Goal: Information Seeking & Learning: Learn about a topic

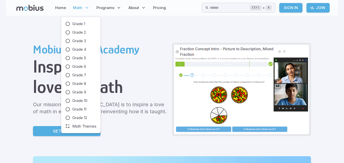
click at [79, 8] on span "Math" at bounding box center [77, 8] width 9 height 6
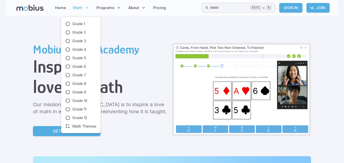
click at [84, 6] on icon at bounding box center [86, 7] width 5 height 5
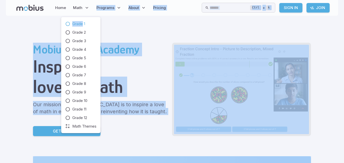
drag, startPoint x: 81, startPoint y: 7, endPoint x: 83, endPoint y: 23, distance: 15.9
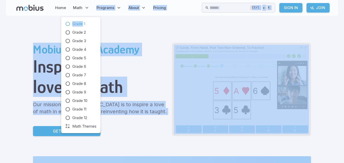
click at [76, 23] on span "Grade 1" at bounding box center [78, 24] width 13 height 6
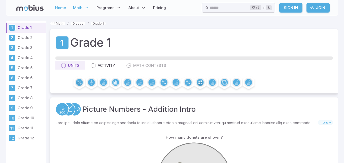
click at [46, 14] on div "Home Math Grade 1 Grade 2 Grade 3 Grade 4 Grade 5 Grade 6 Grade 7 Grade 8 Grade…" at bounding box center [172, 8] width 332 height 16
click at [59, 10] on link "Home" at bounding box center [61, 8] width 14 height 12
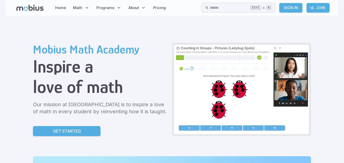
click at [128, 99] on div "Mobius Math Academy Inspire a love of math Our mission at Mobius Math Academy i…" at bounding box center [100, 90] width 135 height 94
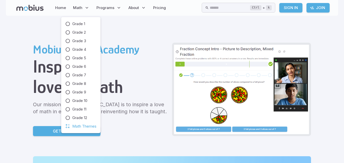
click at [90, 128] on span "Math Themes" at bounding box center [84, 127] width 24 height 6
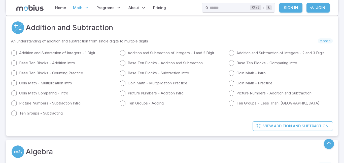
scroll to position [101, 0]
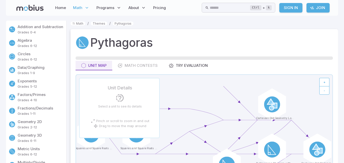
click at [51, 27] on p "Addition and Subtraction" at bounding box center [41, 27] width 47 height 6
click at [29, 27] on p "Addition and Subtraction" at bounding box center [41, 27] width 47 height 6
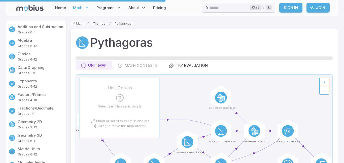
click at [37, 26] on p "Addition and Subtraction" at bounding box center [41, 27] width 47 height 6
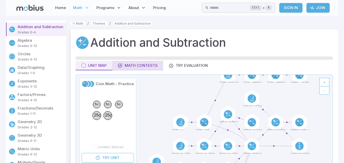
click at [137, 65] on div "Math Contests" at bounding box center [138, 66] width 40 height 6
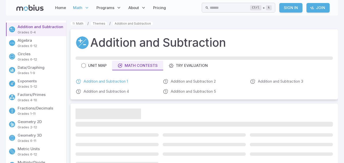
click at [114, 80] on link "Addition and Subtraction 1" at bounding box center [117, 82] width 83 height 6
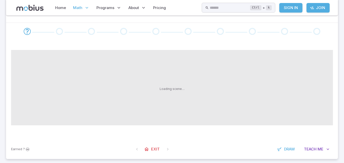
scroll to position [30, 0]
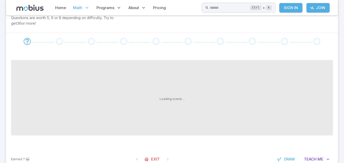
click at [78, 9] on span "Math" at bounding box center [77, 8] width 9 height 6
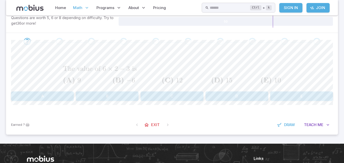
click at [85, 7] on icon at bounding box center [86, 7] width 5 height 5
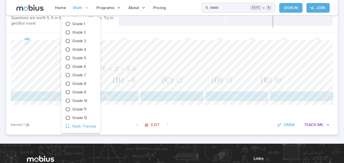
click at [82, 125] on span "Math Themes" at bounding box center [84, 127] width 24 height 6
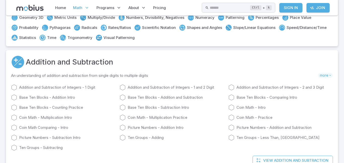
scroll to position [70, 0]
click at [325, 76] on span "more" at bounding box center [325, 74] width 15 height 5
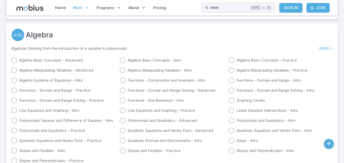
scroll to position [232, 0]
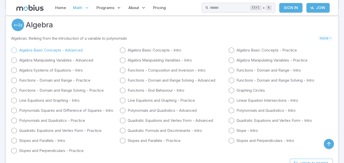
click at [66, 50] on link "Algebra Basic Concepts - Advanced" at bounding box center [63, 50] width 104 height 6
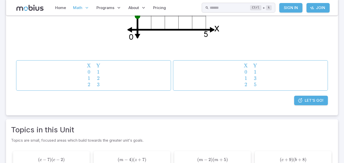
scroll to position [161, 0]
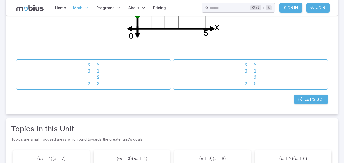
click at [97, 77] on span "button" at bounding box center [98, 81] width 4 height 11
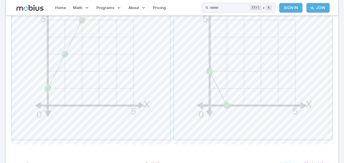
scroll to position [203, 0]
click at [115, 112] on span "button" at bounding box center [91, 61] width 158 height 158
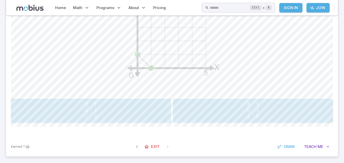
scroll to position [181, 0]
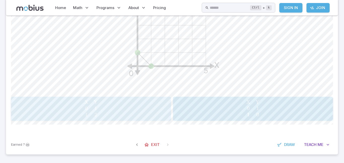
click at [132, 118] on span "X 0 1 ​ Y 1 2 ​" at bounding box center [91, 108] width 157 height 19
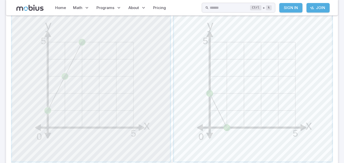
click at [157, 96] on span "button" at bounding box center [91, 83] width 158 height 158
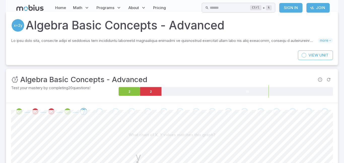
scroll to position [0, 0]
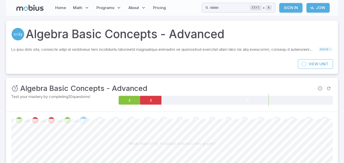
click at [43, 125] on div at bounding box center [172, 120] width 332 height 17
click at [34, 119] on icon "Review your answer" at bounding box center [35, 121] width 8 height 8
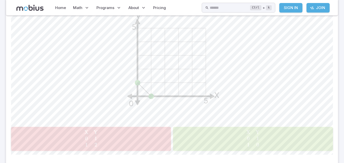
scroll to position [161, 0]
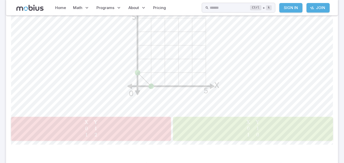
click at [269, 137] on span "X 0 1 ​ Y 1 0 ​" at bounding box center [252, 129] width 157 height 19
click at [177, 76] on icon "y 5 x 5 0" at bounding box center [172, 51] width 126 height 126
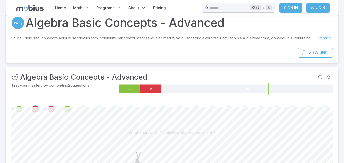
scroll to position [10, 0]
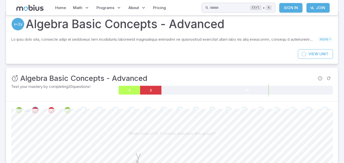
click at [126, 89] on icon at bounding box center [129, 90] width 21 height 9
click at [69, 109] on icon "Review your answer" at bounding box center [68, 111] width 8 height 8
click at [69, 111] on icon "Review your answer" at bounding box center [68, 111] width 8 height 8
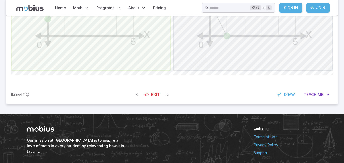
scroll to position [272, 0]
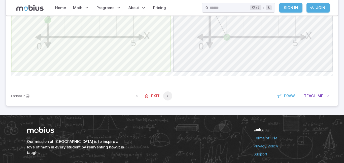
click at [170, 96] on button "button" at bounding box center [167, 96] width 9 height 9
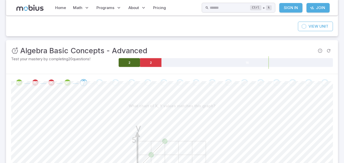
scroll to position [36, 0]
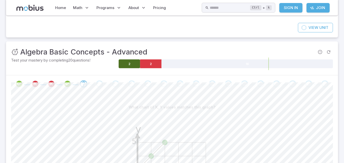
click at [105, 48] on h3 "Algebra Basic Concepts - Advanced" at bounding box center [83, 52] width 127 height 11
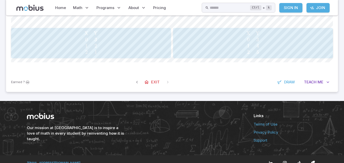
scroll to position [258, 0]
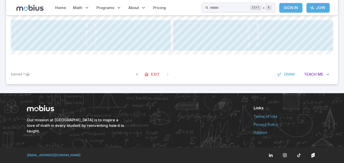
click at [325, 75] on icon "button" at bounding box center [327, 74] width 5 height 5
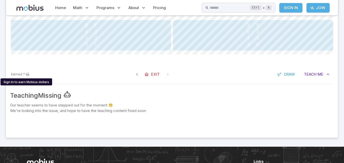
click at [15, 73] on span "Earned" at bounding box center [16, 74] width 11 height 5
click at [17, 76] on span "Earned" at bounding box center [16, 74] width 11 height 5
click at [27, 76] on icon "Sign In to earn Mobius dollars" at bounding box center [27, 74] width 5 height 5
click at [26, 74] on icon "Sign In to earn Mobius dollars" at bounding box center [27, 74] width 5 height 5
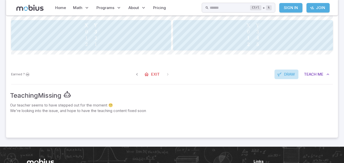
click at [294, 76] on span "Draw" at bounding box center [289, 75] width 11 height 6
click at [43, 44] on icon at bounding box center [42, 45] width 5 height 5
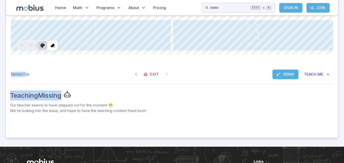
drag, startPoint x: 89, startPoint y: 63, endPoint x: 339, endPoint y: 85, distance: 251.1
